Goal: Navigation & Orientation: Find specific page/section

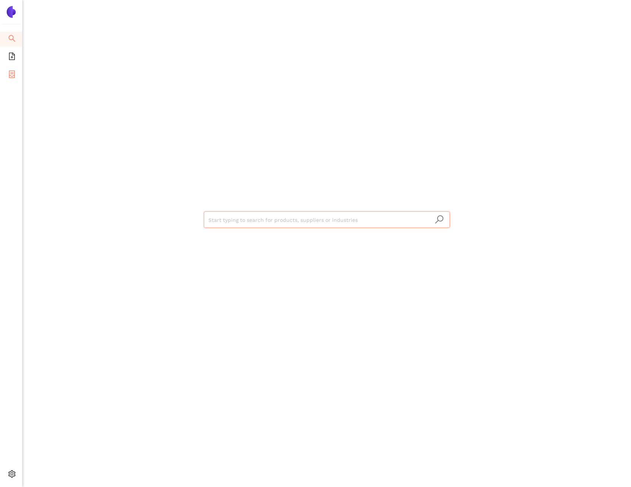
click at [13, 75] on icon "container" at bounding box center [12, 73] width 6 height 7
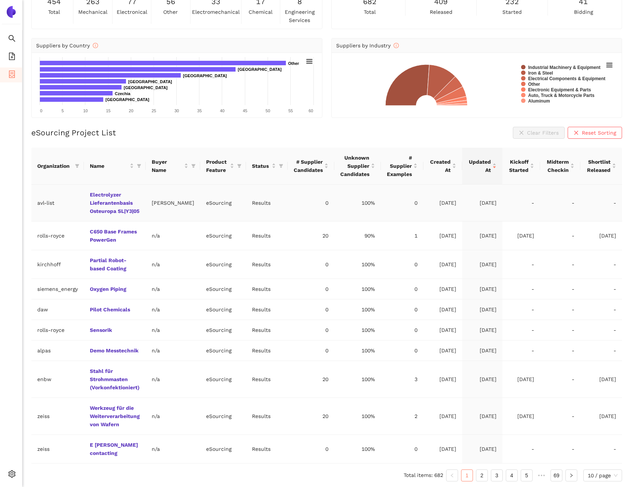
scroll to position [52, 0]
click at [484, 470] on link "2" at bounding box center [481, 474] width 11 height 11
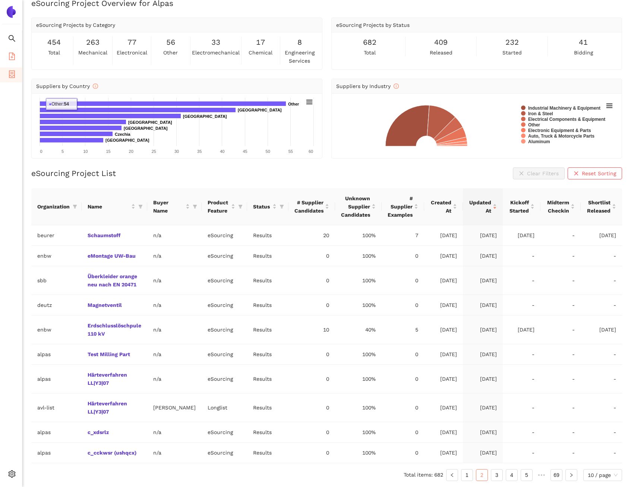
click at [9, 58] on icon "file-add" at bounding box center [12, 56] width 6 height 7
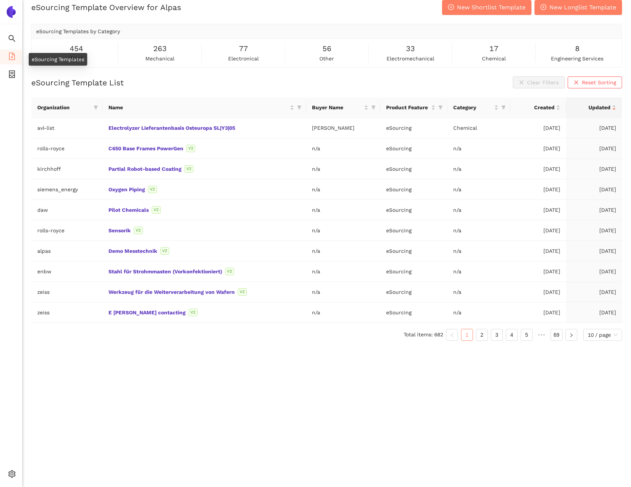
scroll to position [9, 0]
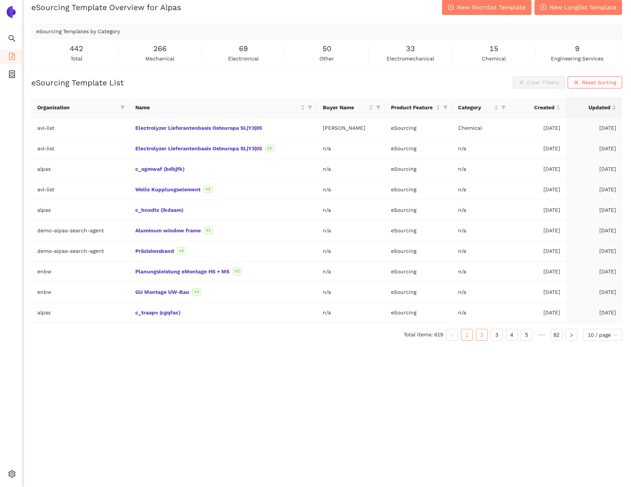
click at [486, 336] on link "2" at bounding box center [481, 334] width 11 height 11
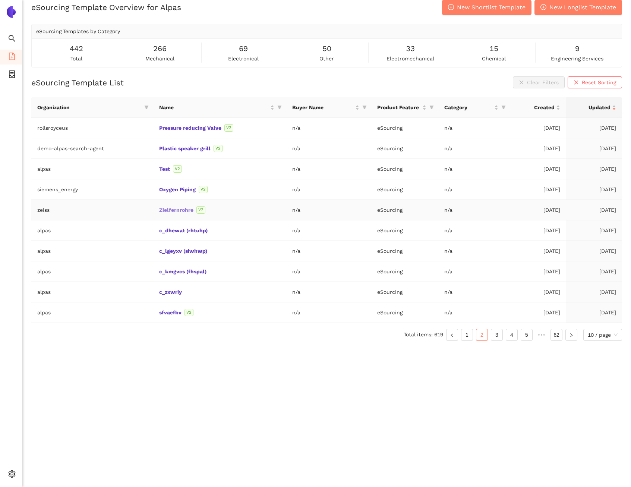
click at [0, 0] on link "Zielfernrohre" at bounding box center [0, 0] width 0 height 0
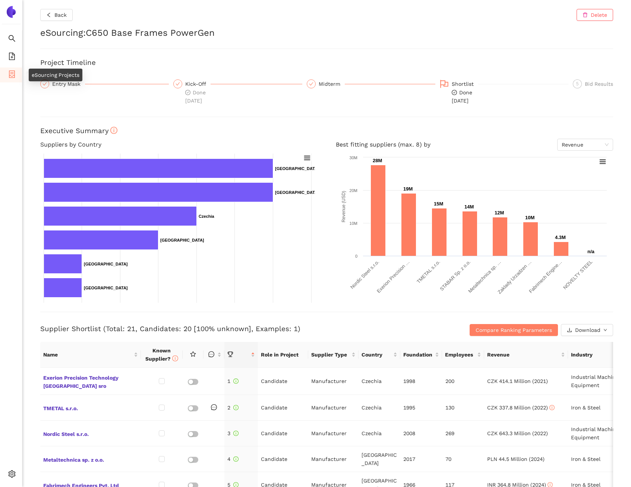
click at [13, 73] on icon "container" at bounding box center [11, 73] width 7 height 7
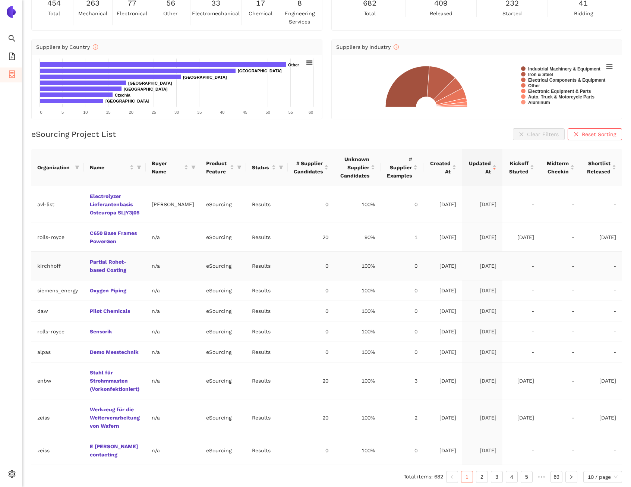
scroll to position [52, 0]
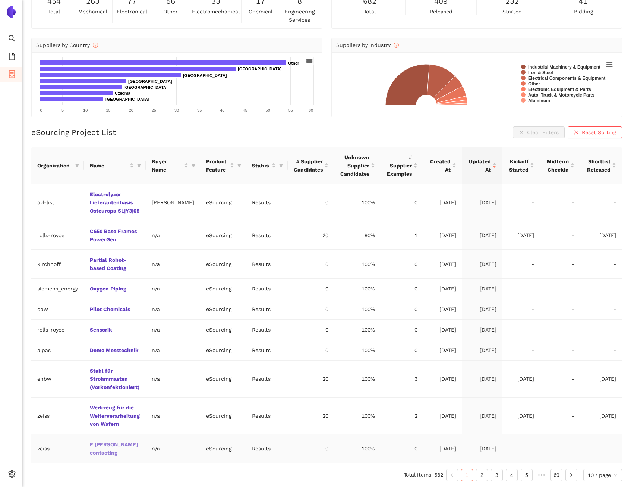
click at [0, 0] on link "E [PERSON_NAME] contacting" at bounding box center [0, 0] width 0 height 0
